Goal: Information Seeking & Learning: Learn about a topic

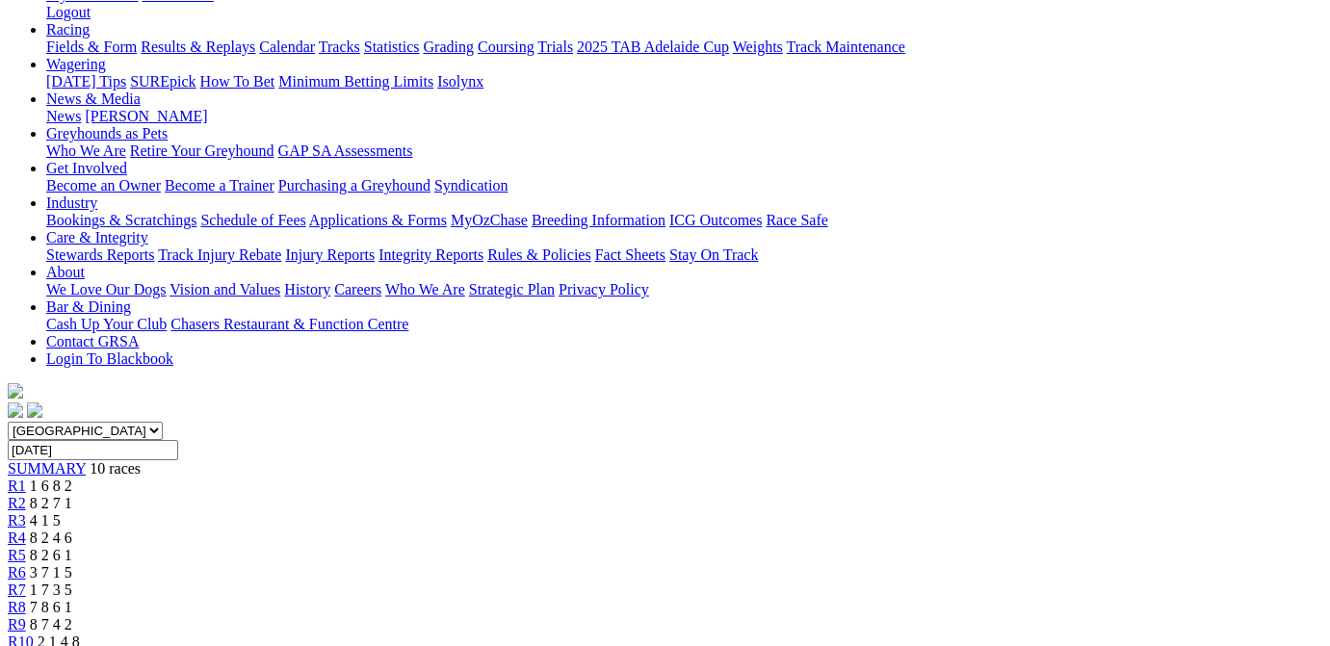
scroll to position [390, 0]
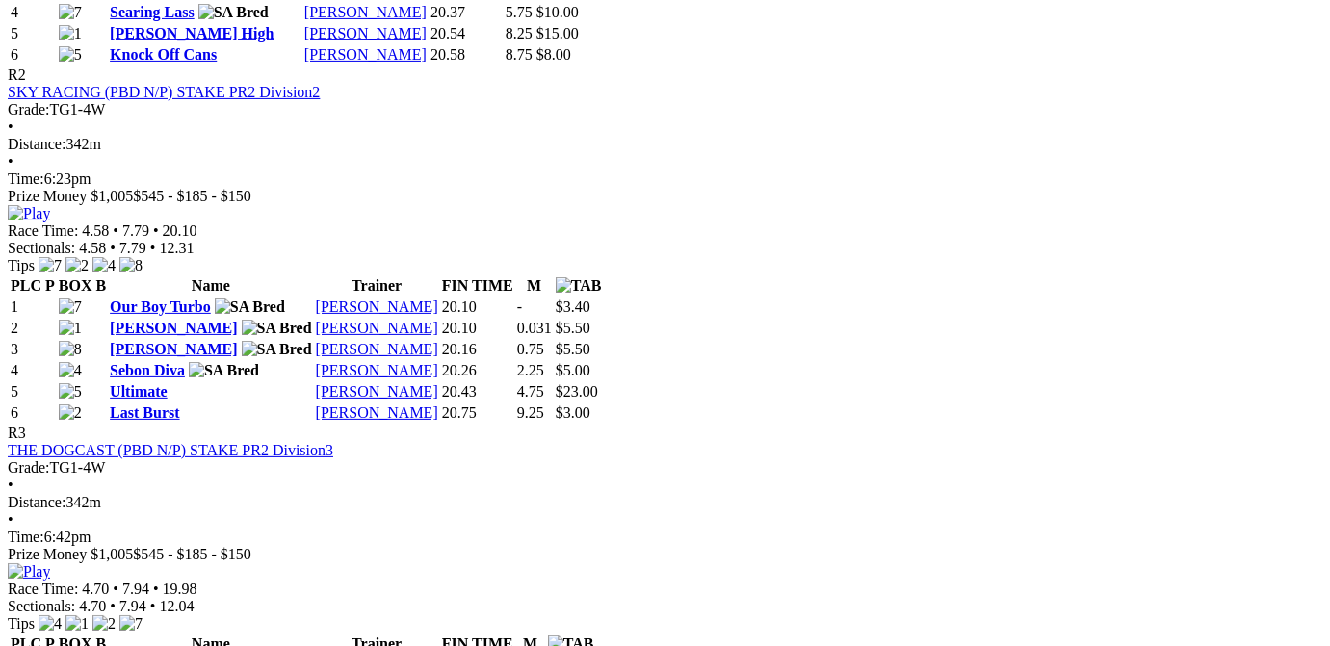
scroll to position [1260, 0]
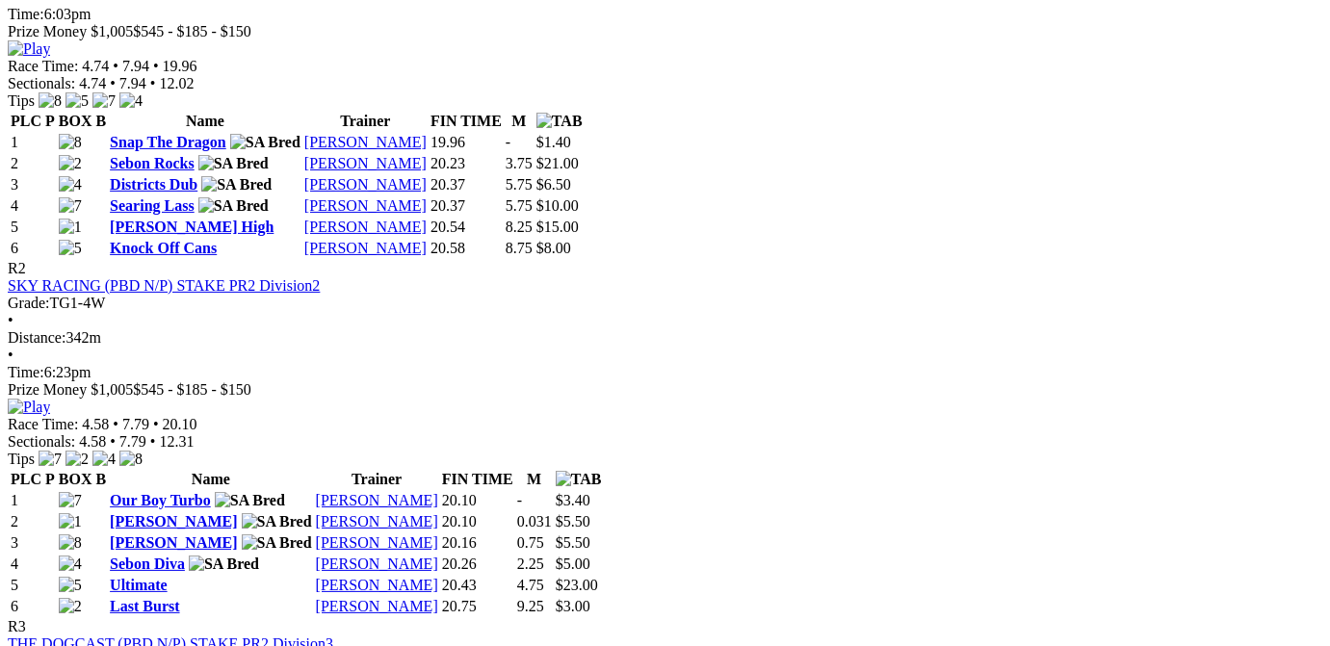
scroll to position [1260, 0]
